Goal: Navigation & Orientation: Understand site structure

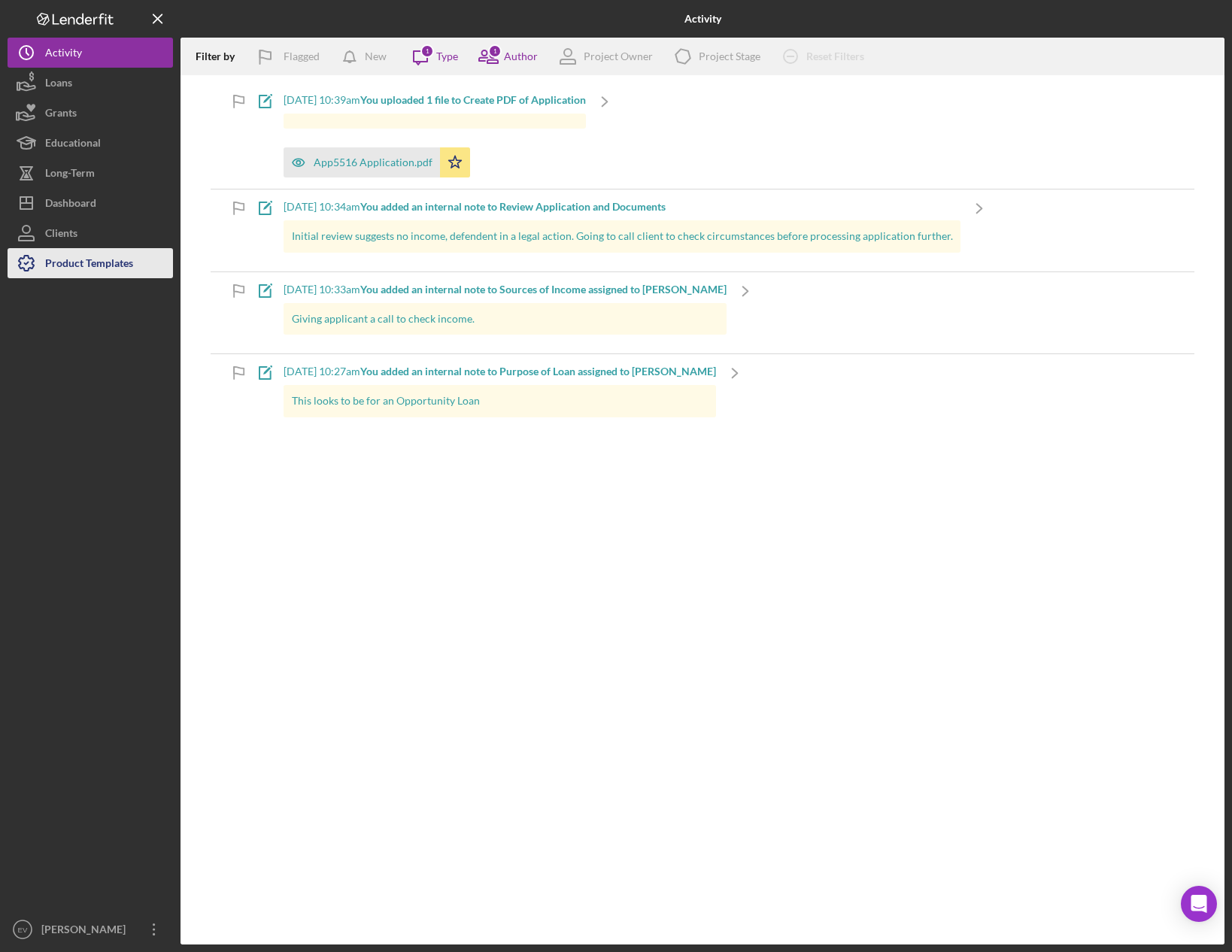
click at [113, 253] on div "Product Templates" at bounding box center [89, 265] width 88 height 34
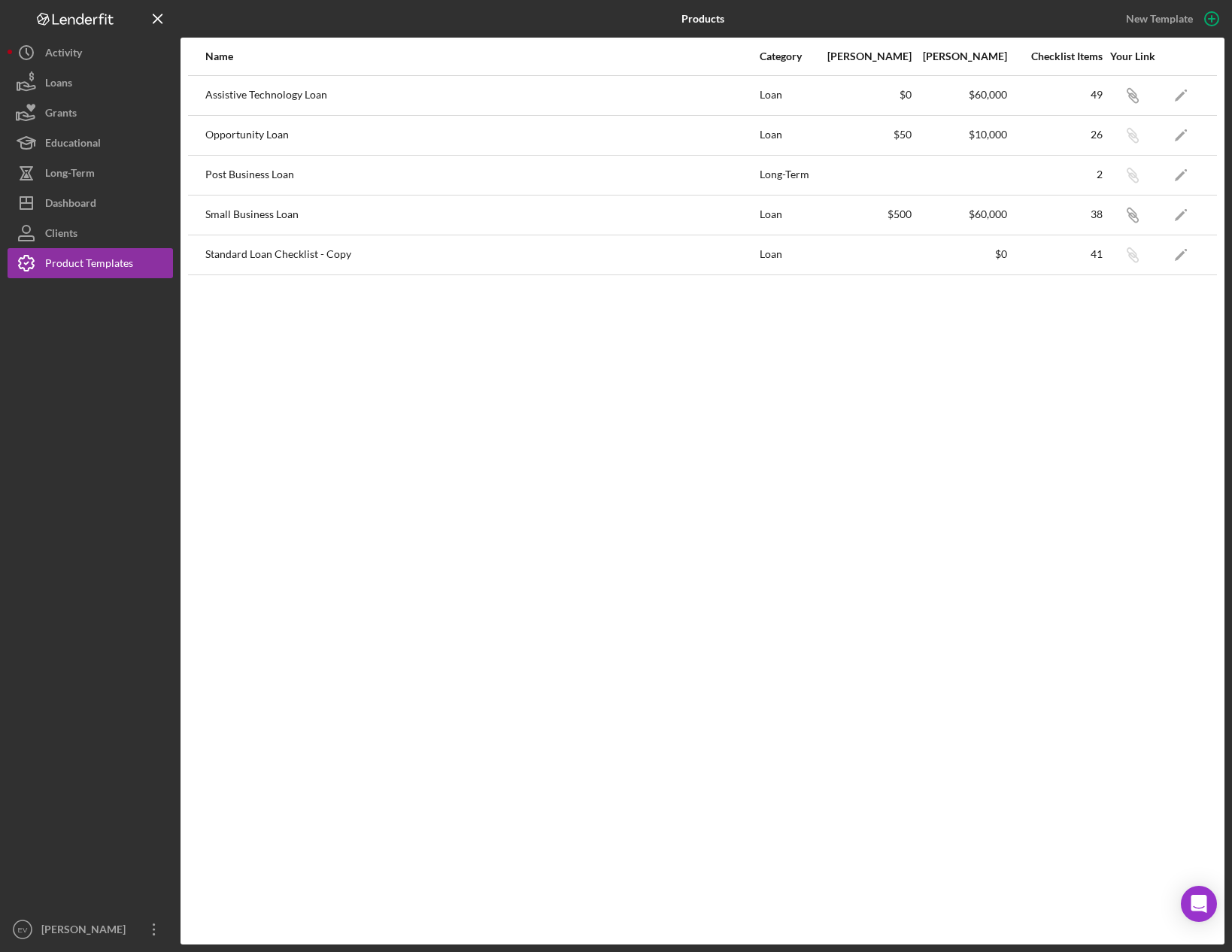
click at [311, 95] on div "Assistive Technology Loan" at bounding box center [481, 95] width 553 height 37
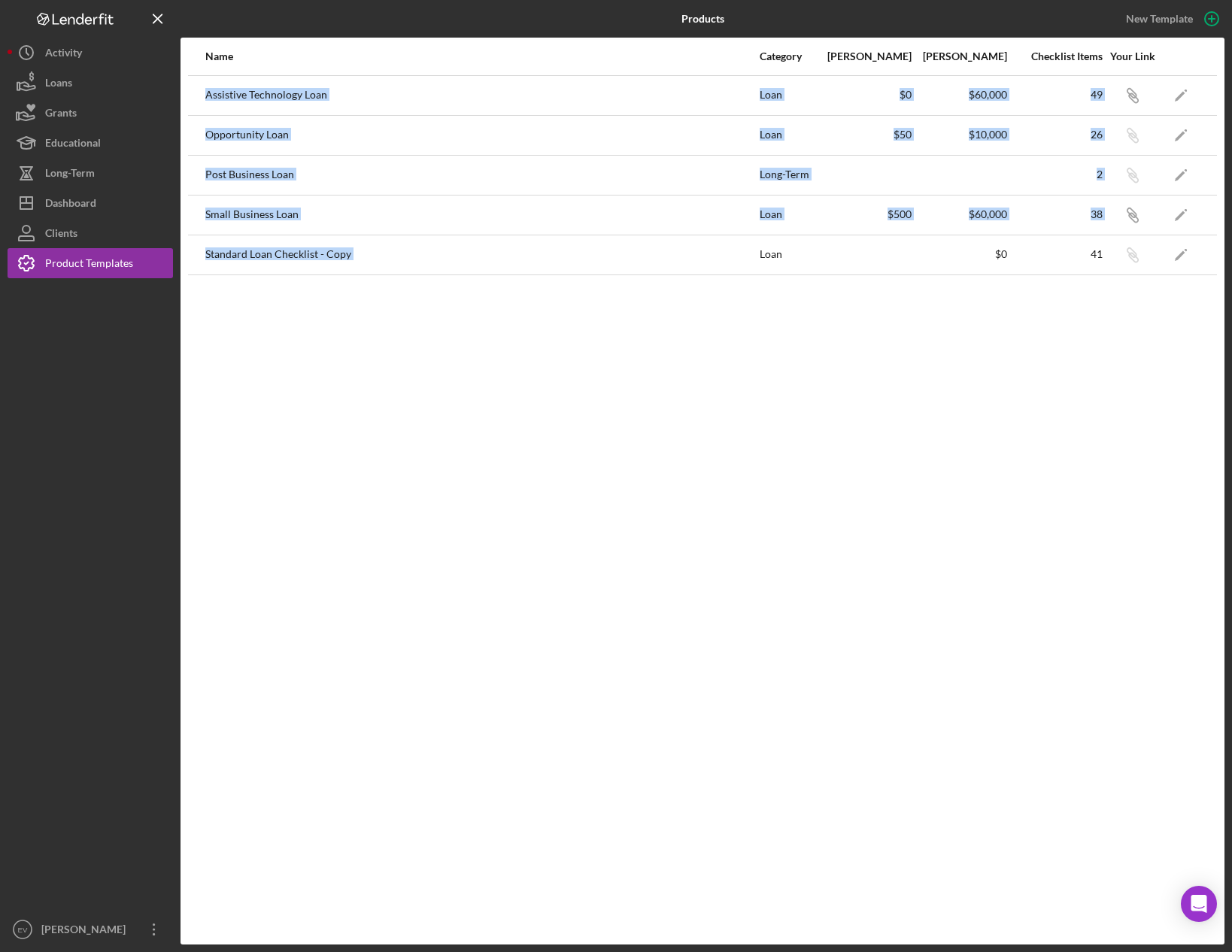
drag, startPoint x: 311, startPoint y: 95, endPoint x: 358, endPoint y: 245, distance: 157.2
click at [358, 245] on tbody "Assistive Technology Loan Loan $0 $60,000 49 Icon/Link Icon/Edit Opportunity Lo…" at bounding box center [702, 175] width 1029 height 199
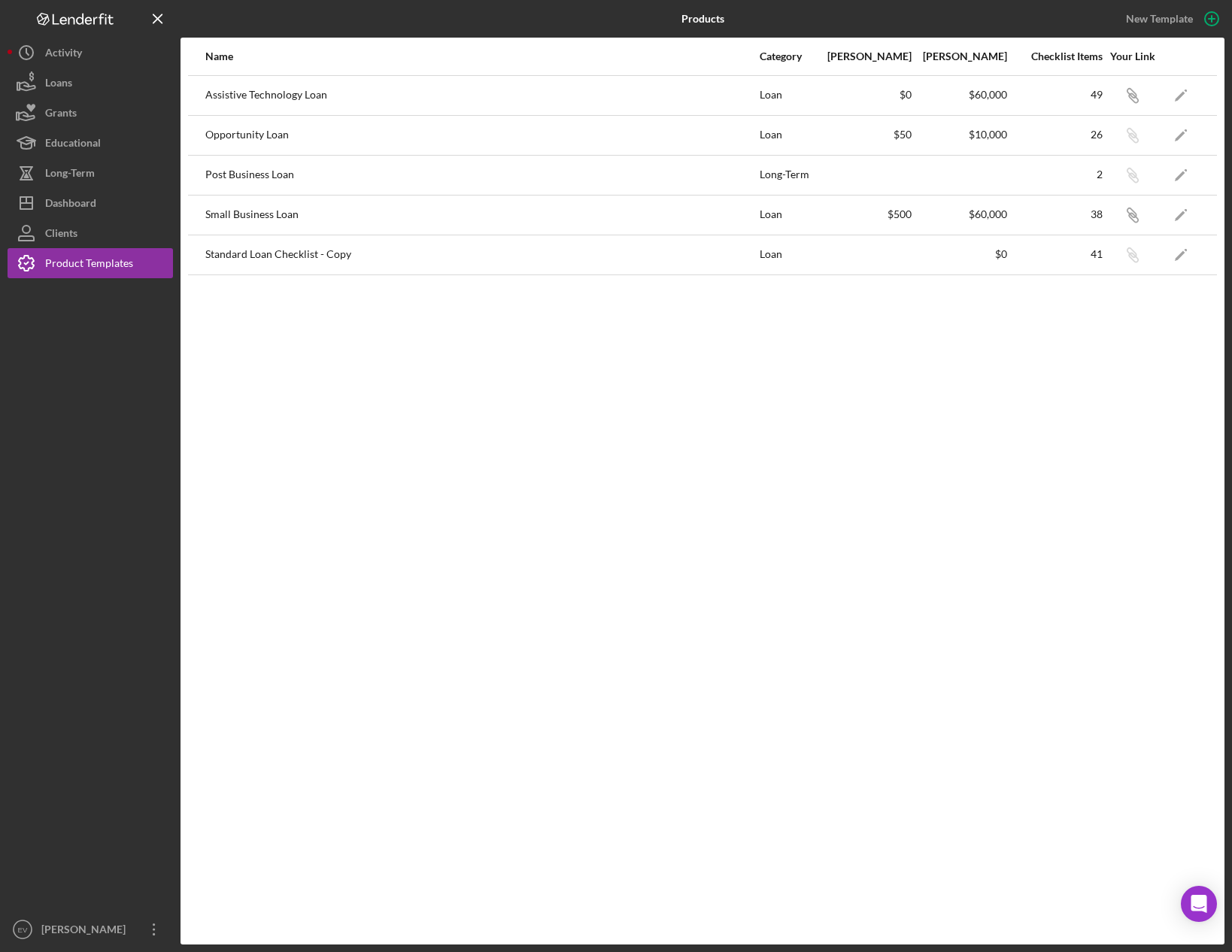
click at [364, 278] on div "Name Category Min Amount Max Amount Checklist Items Your Link Assistive Technol…" at bounding box center [703, 491] width 1044 height 908
drag, startPoint x: 364, startPoint y: 278, endPoint x: 398, endPoint y: 327, distance: 59.6
click at [377, 311] on div "Name Category Min Amount Max Amount Checklist Items Your Link Assistive Technol…" at bounding box center [703, 491] width 1044 height 908
click at [398, 327] on div "Name Category Min Amount Max Amount Checklist Items Your Link Assistive Technol…" at bounding box center [703, 491] width 1044 height 908
drag, startPoint x: 225, startPoint y: 199, endPoint x: 240, endPoint y: 97, distance: 103.1
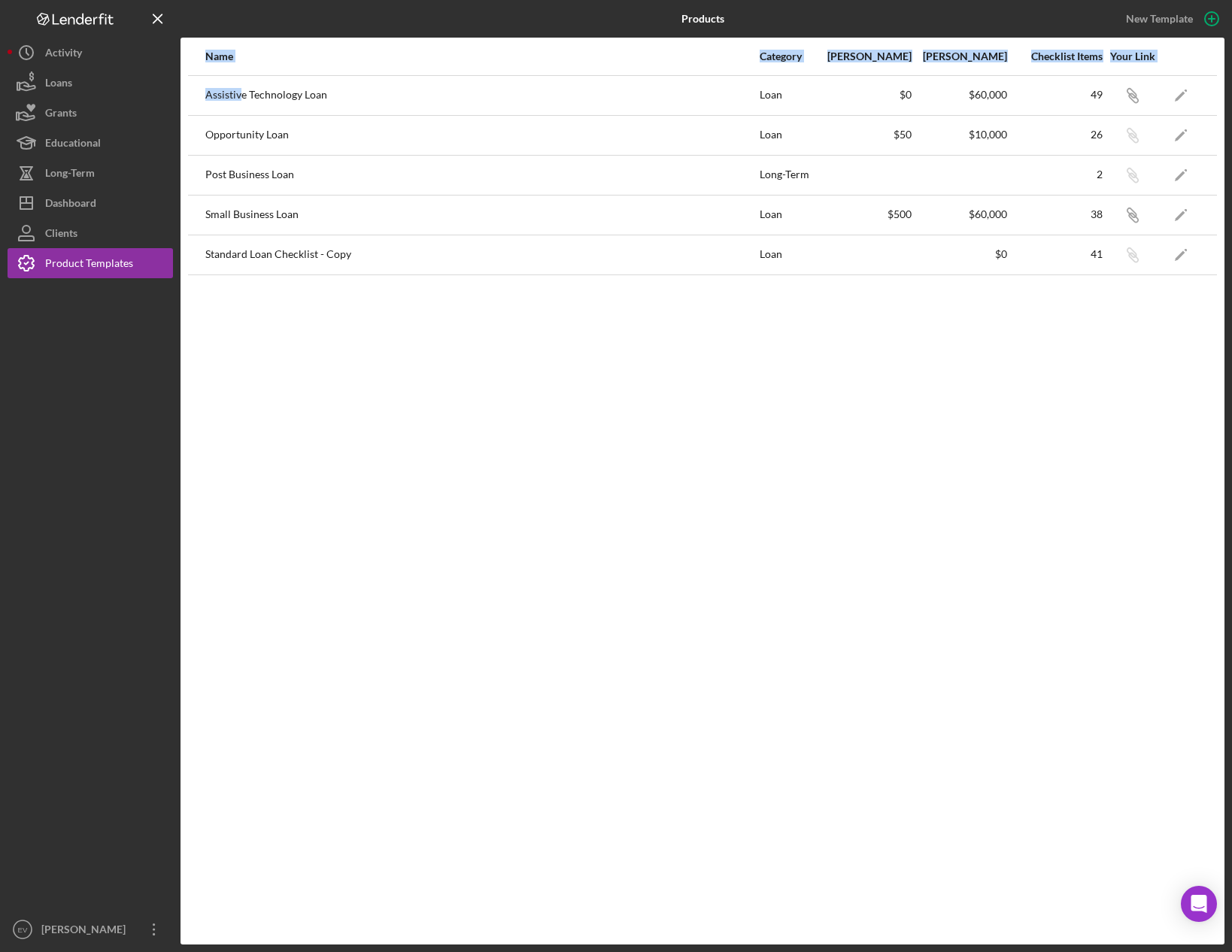
click at [240, 97] on div "Name Category Min Amount Max Amount Checklist Items Your Link Assistive Technol…" at bounding box center [703, 491] width 1044 height 908
click at [240, 97] on div "Assistive Technology Loan" at bounding box center [481, 95] width 553 height 37
drag, startPoint x: 240, startPoint y: 97, endPoint x: 399, endPoint y: 380, distance: 324.6
click at [399, 380] on div "Name Category Min Amount Max Amount Checklist Items Your Link Assistive Technol…" at bounding box center [703, 491] width 1044 height 908
click at [403, 384] on div "Name Category Min Amount Max Amount Checklist Items Your Link Assistive Technol…" at bounding box center [703, 491] width 1044 height 908
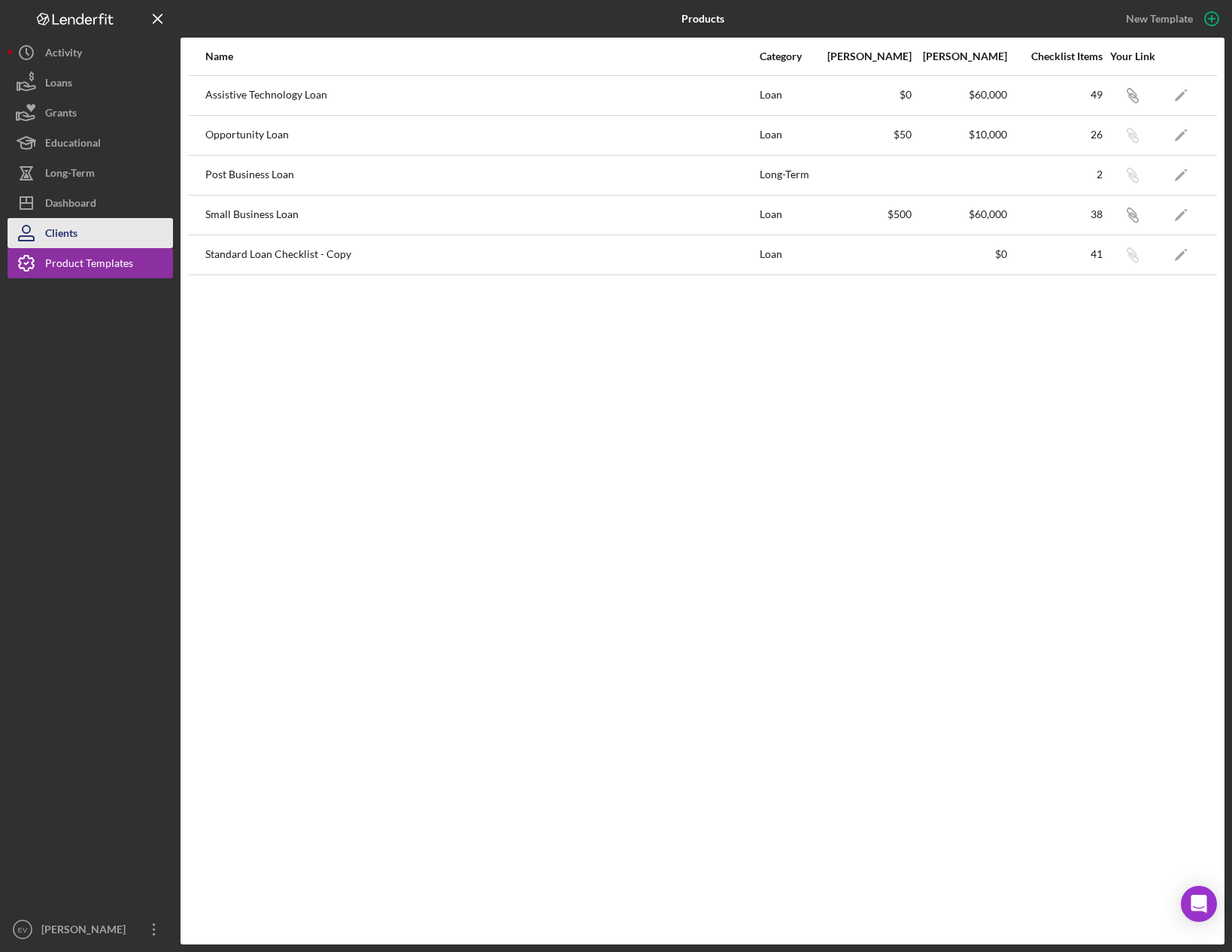
click at [82, 237] on button "Clients" at bounding box center [90, 233] width 166 height 30
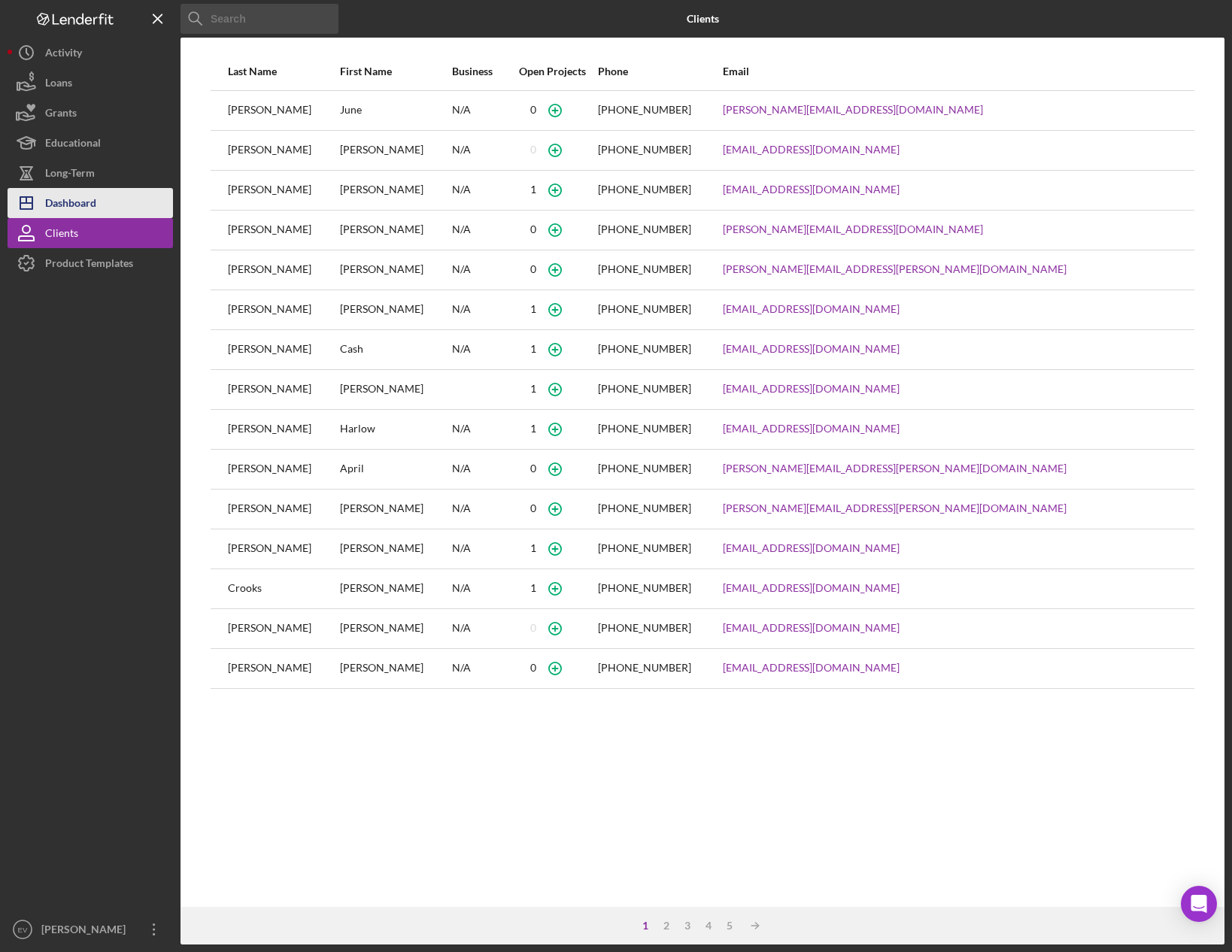
click at [55, 192] on div "Dashboard" at bounding box center [71, 204] width 51 height 34
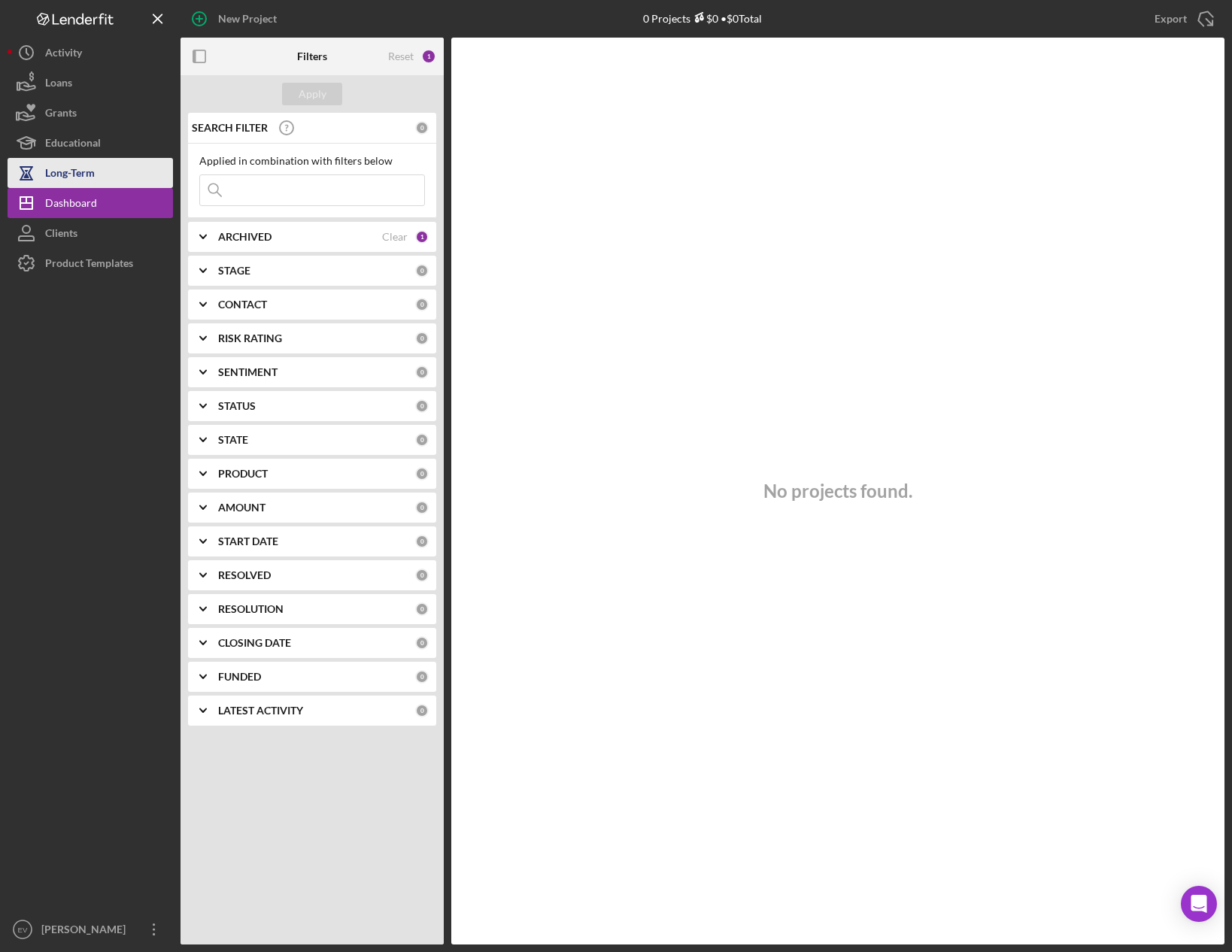
click at [71, 174] on div "Long-Term" at bounding box center [70, 174] width 50 height 34
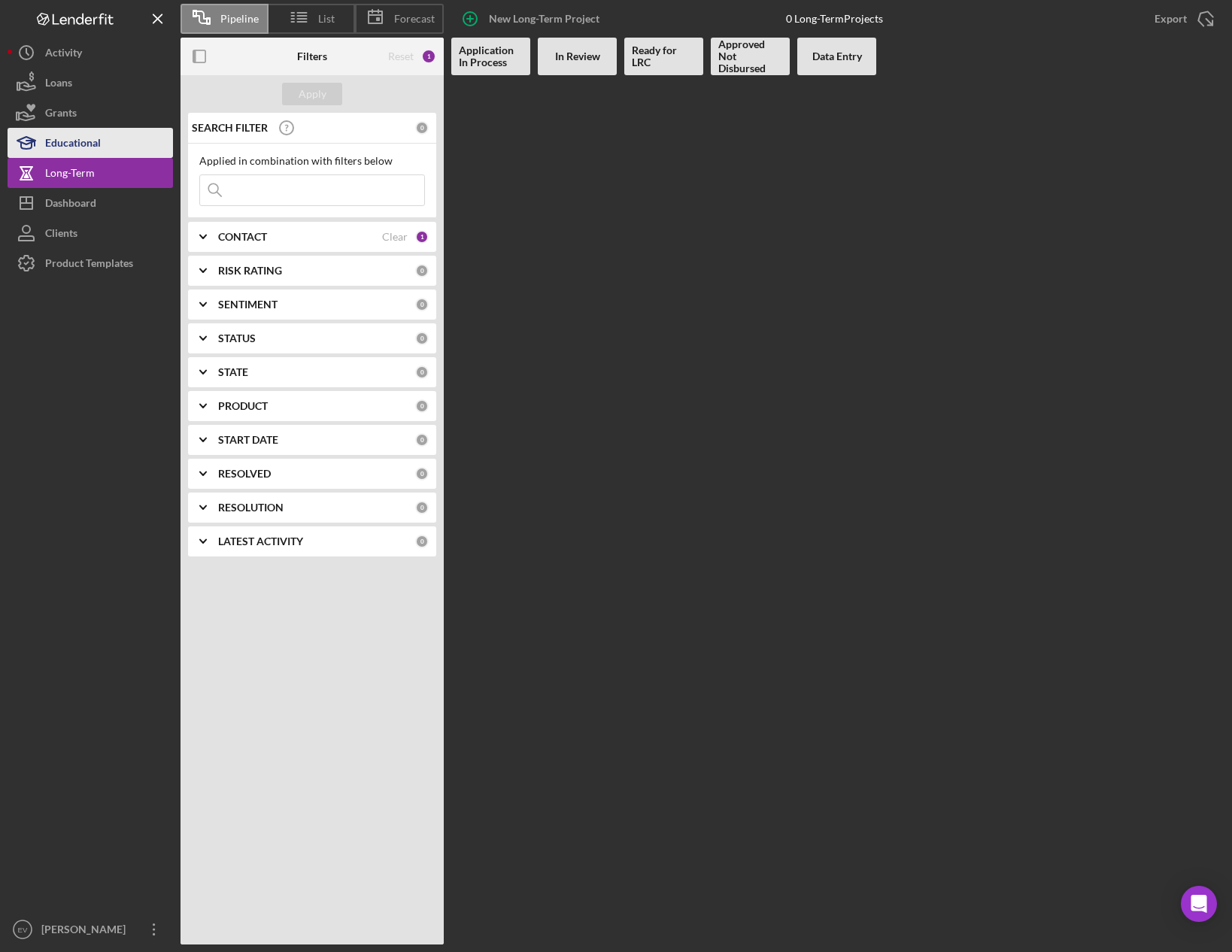
click at [85, 140] on div "Educational" at bounding box center [73, 144] width 55 height 34
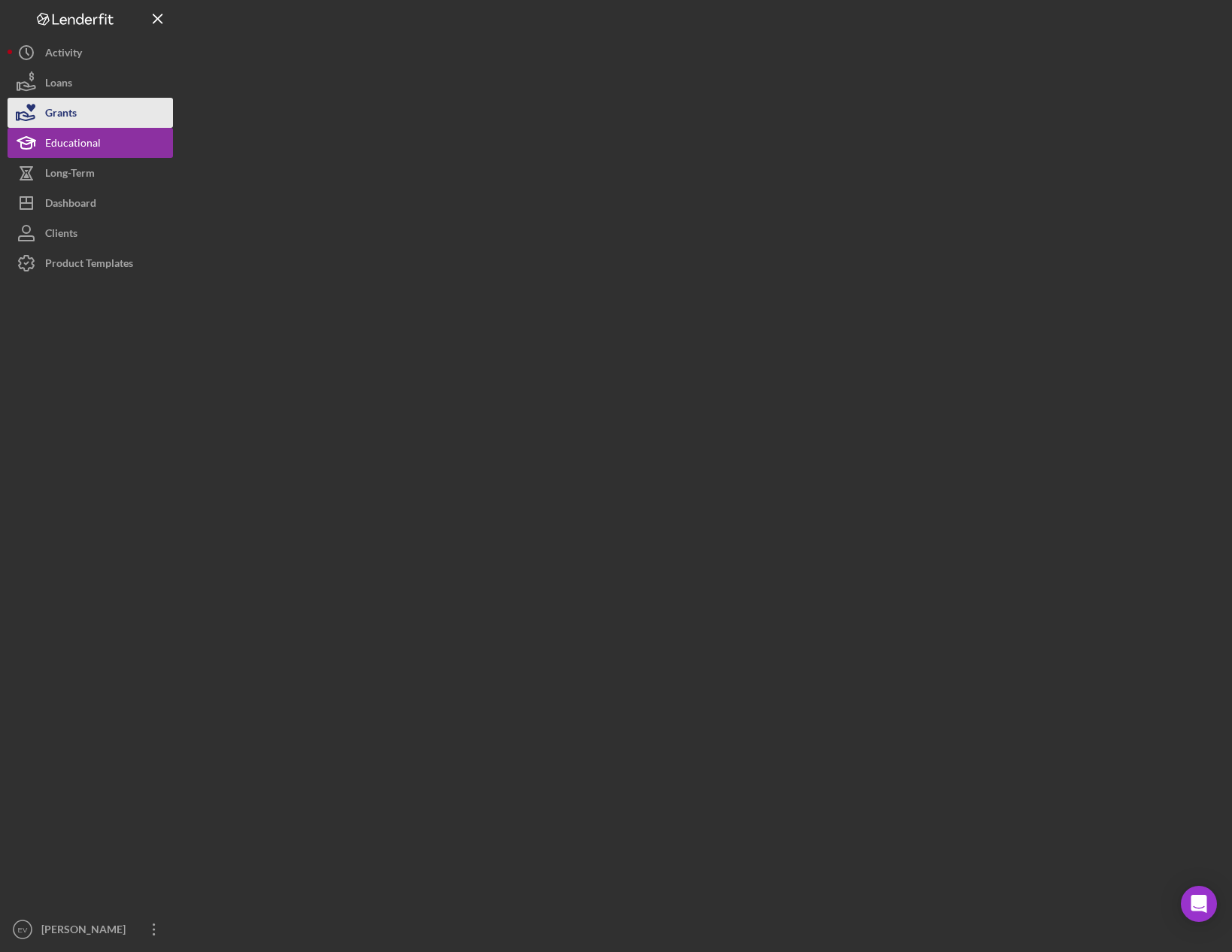
click at [86, 106] on button "Grants" at bounding box center [90, 112] width 166 height 30
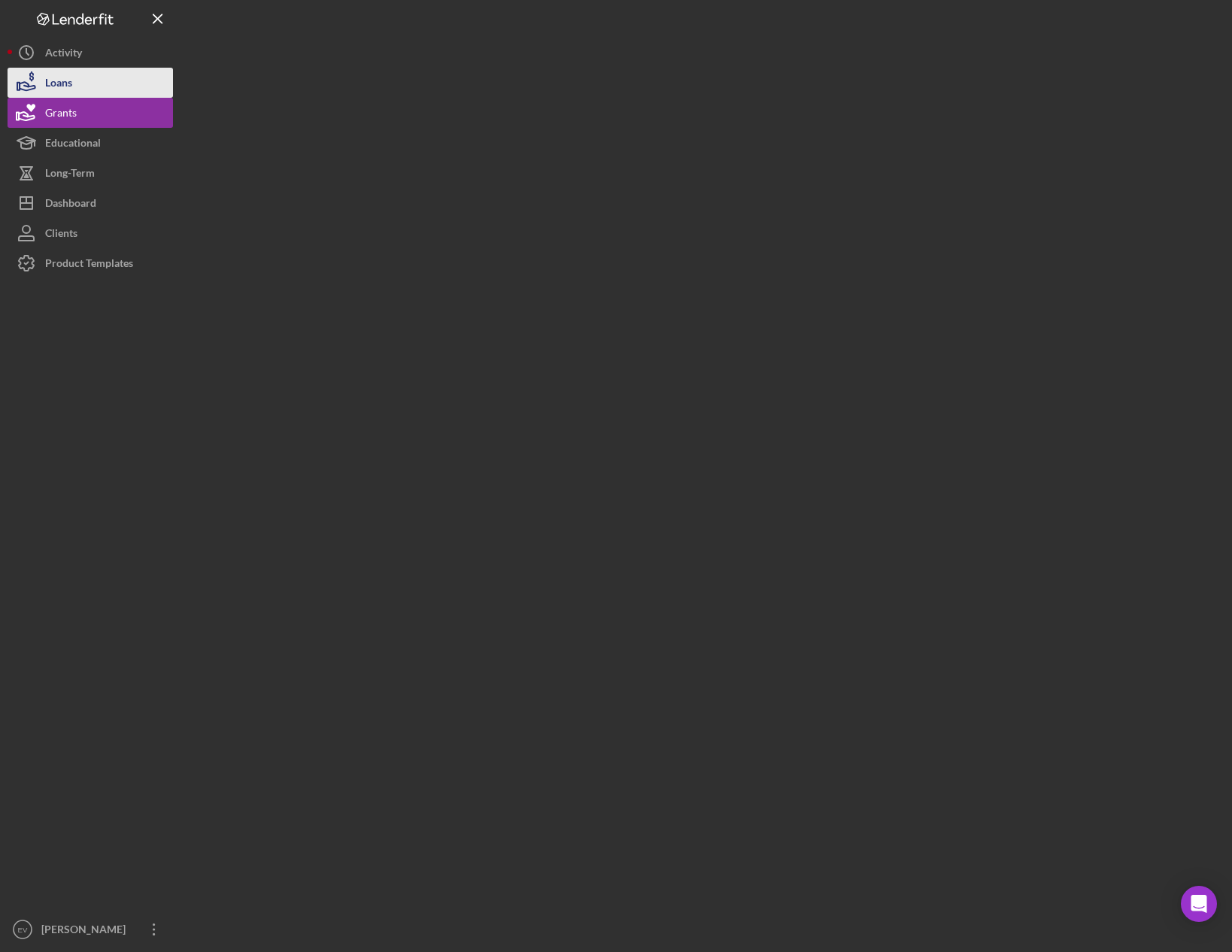
click at [86, 80] on button "Loans" at bounding box center [90, 83] width 166 height 30
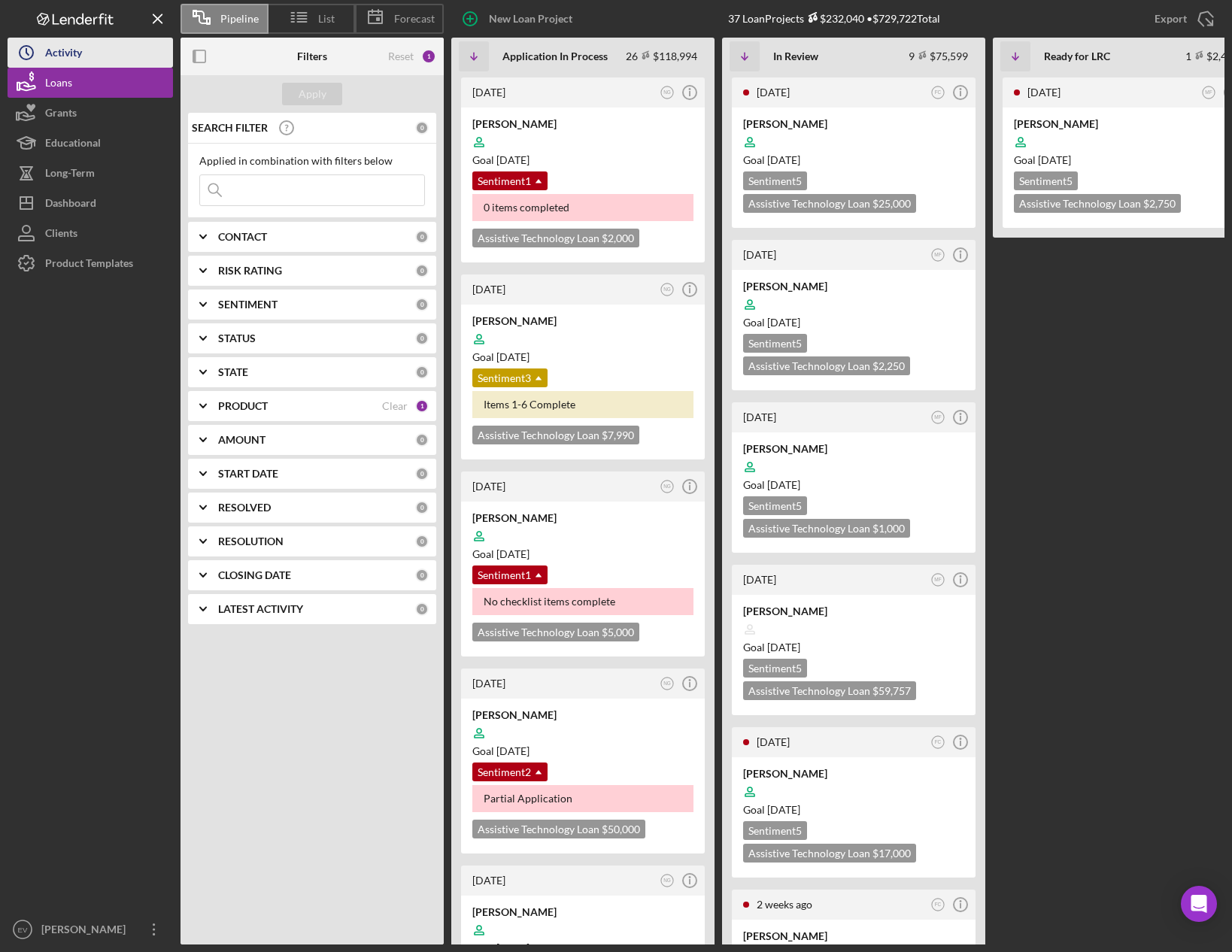
click at [144, 60] on button "Icon/History Activity" at bounding box center [90, 52] width 166 height 30
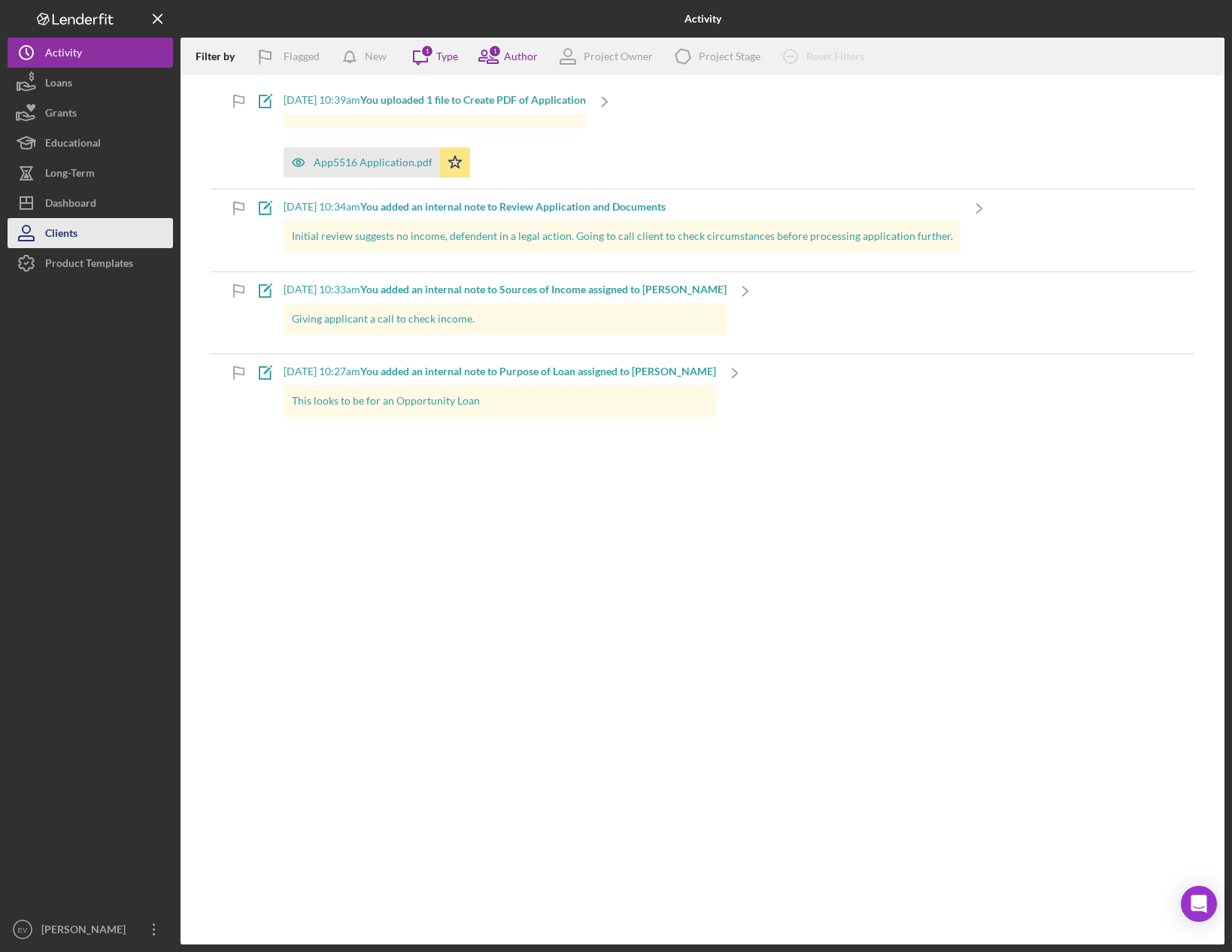
click at [102, 235] on button "Clients" at bounding box center [90, 233] width 166 height 30
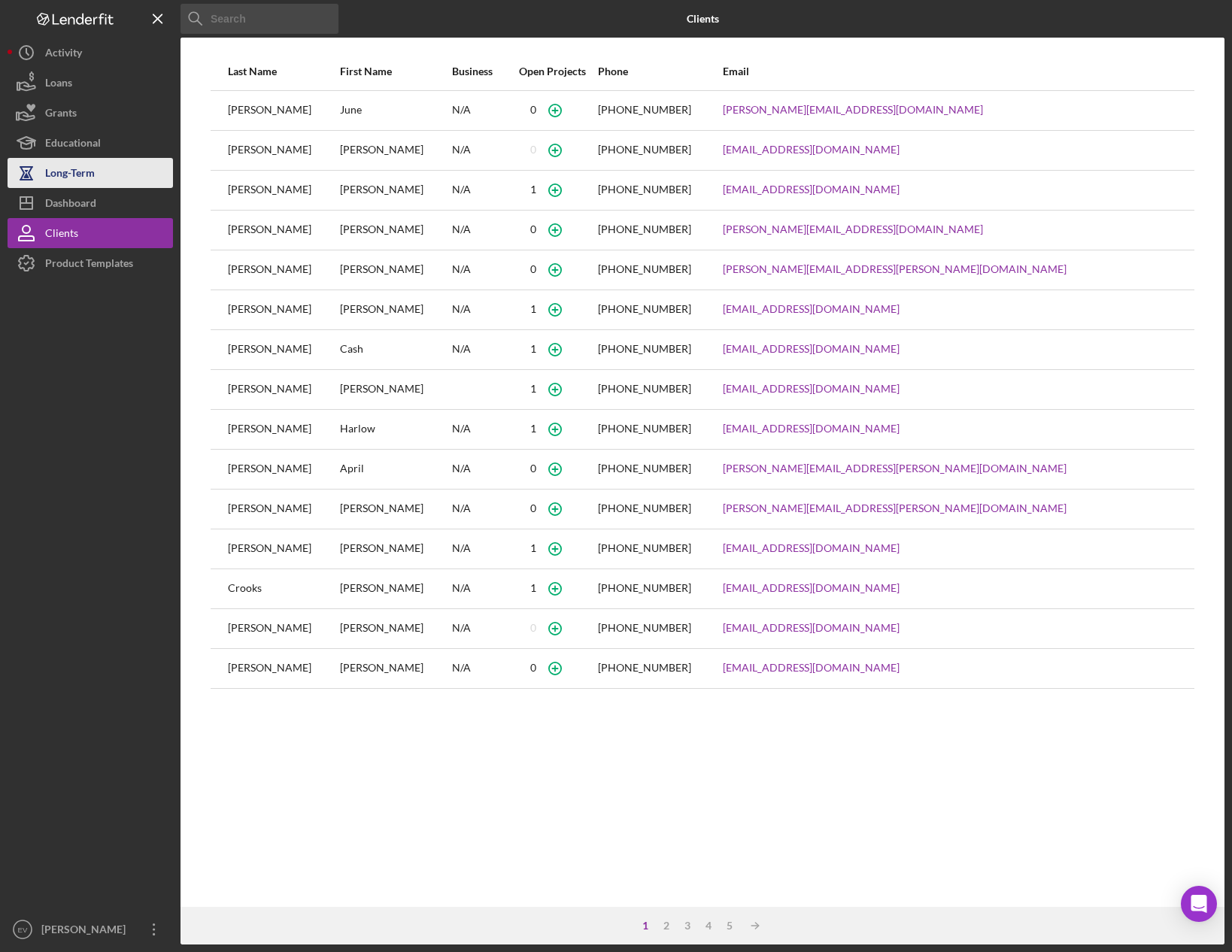
click at [95, 180] on button "Long-Term" at bounding box center [90, 172] width 166 height 30
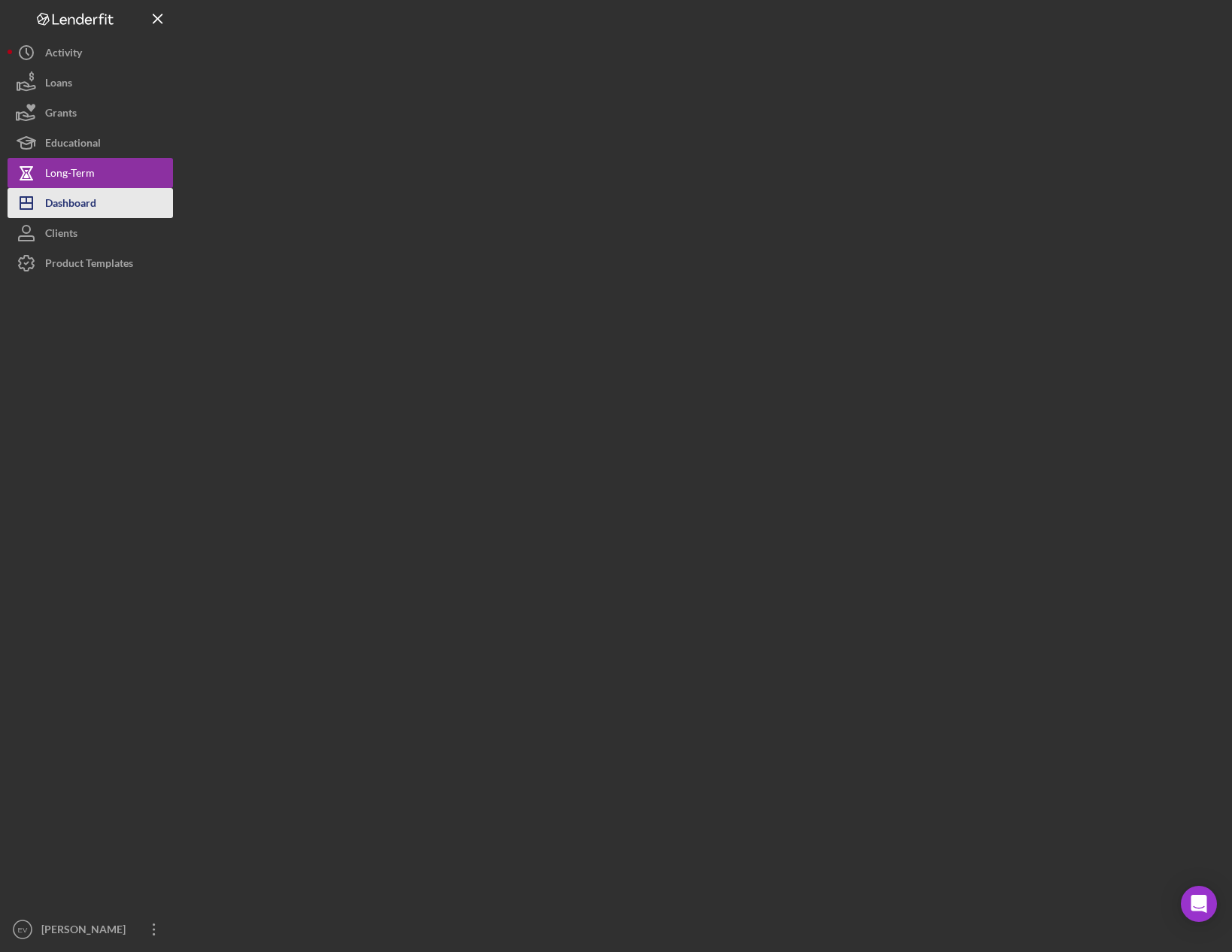
click at [91, 192] on div "Dashboard" at bounding box center [71, 204] width 51 height 34
